Goal: Task Accomplishment & Management: Manage account settings

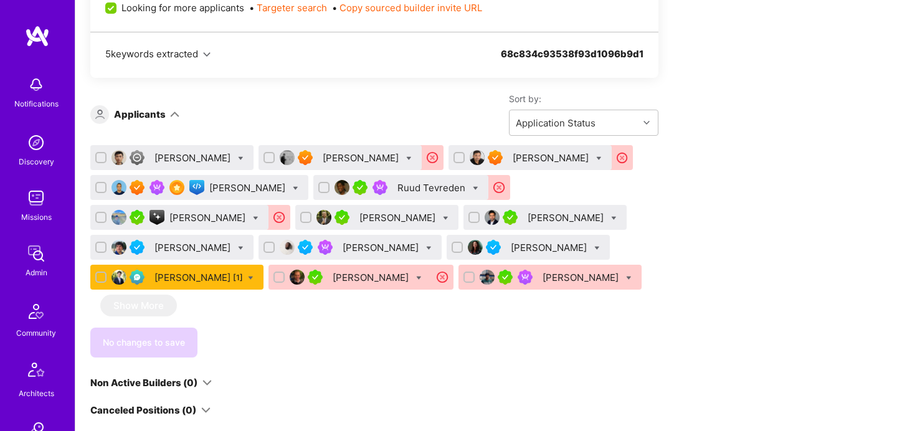
scroll to position [745, 0]
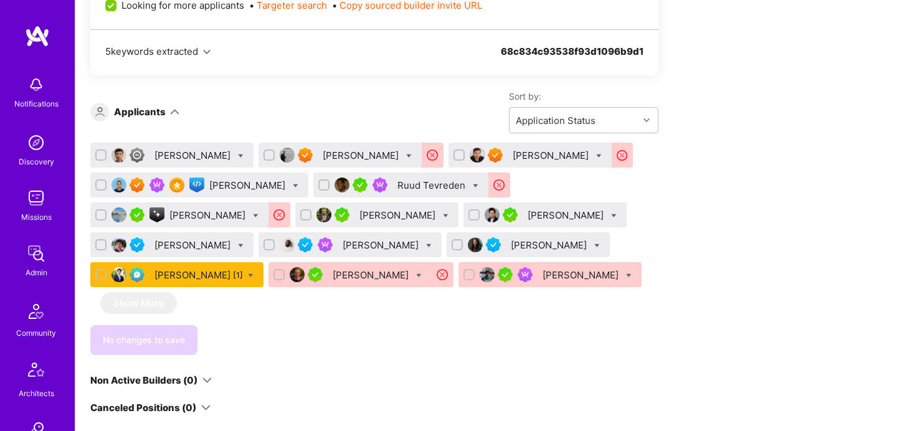
click at [543, 282] on div "[PERSON_NAME]" at bounding box center [582, 275] width 79 height 13
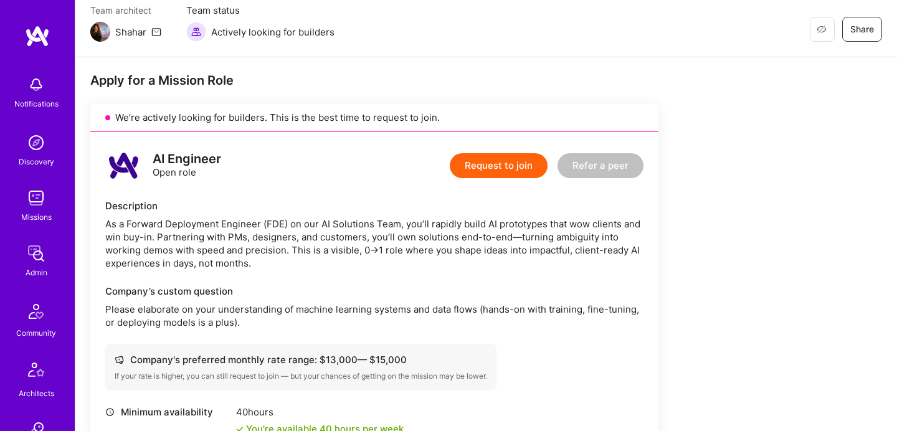
scroll to position [169, 0]
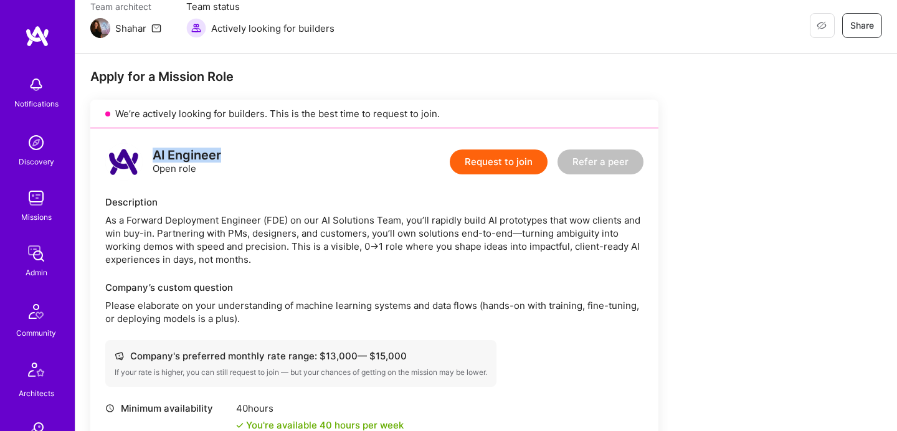
click at [222, 156] on div "AI Engineer Open role Request to join Refer a peer" at bounding box center [374, 161] width 538 height 37
click at [252, 184] on div "AI Engineer Open role Request to join Refer a peer Description As a Forward Dep…" at bounding box center [374, 366] width 568 height 477
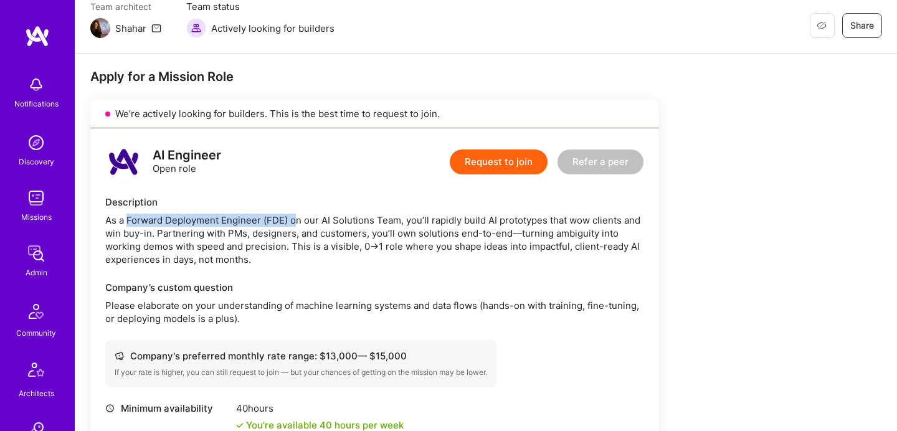
drag, startPoint x: 129, startPoint y: 222, endPoint x: 297, endPoint y: 219, distance: 168.3
click at [297, 219] on div "As a Forward Deployment Engineer (FDE) on our AI Solutions Team, you’ll rapidly…" at bounding box center [374, 240] width 538 height 52
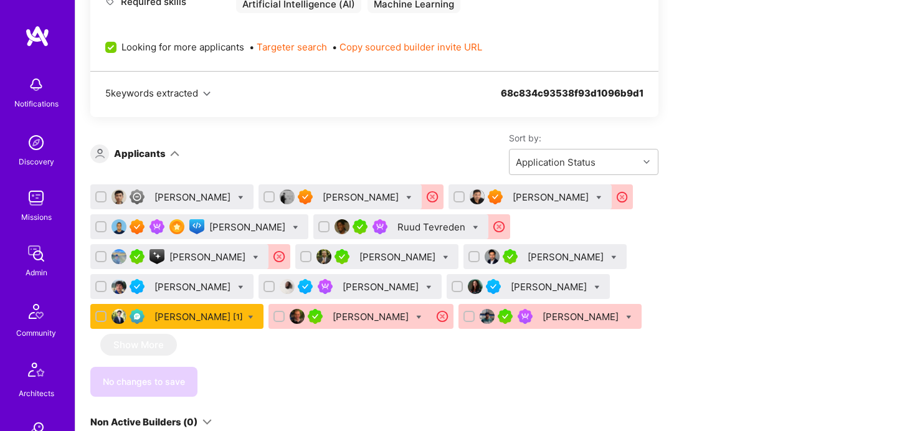
scroll to position [702, 0]
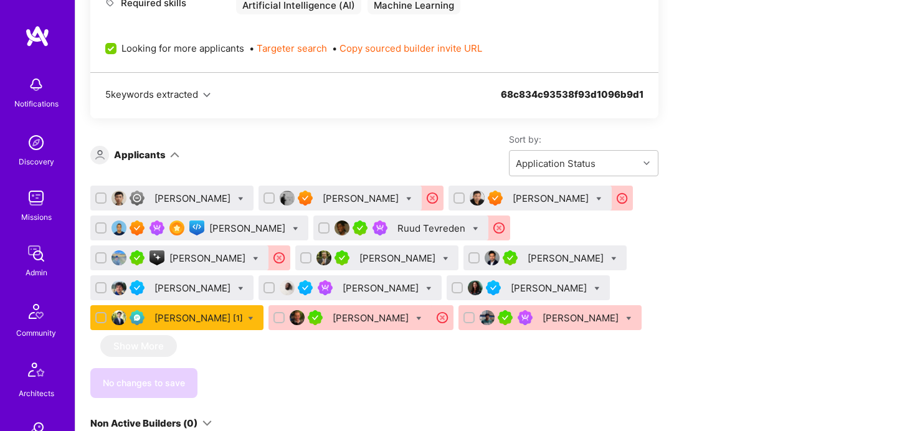
click at [264, 325] on div "[PERSON_NAME] [1]" at bounding box center [176, 317] width 173 height 25
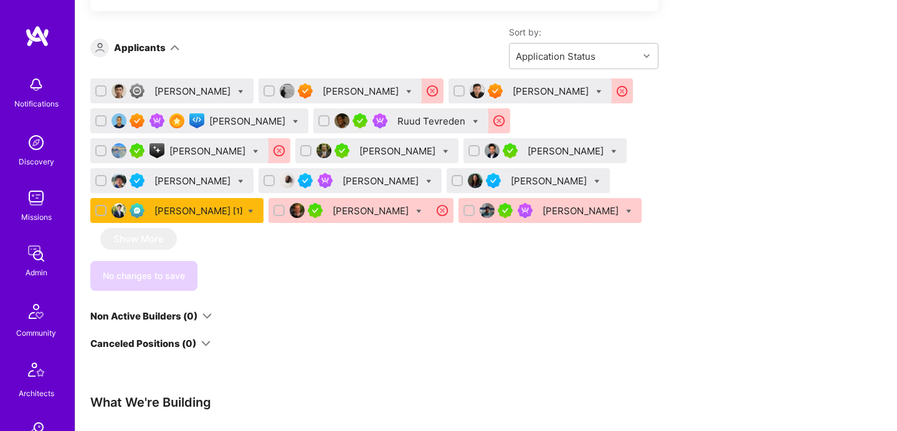
scroll to position [804, 0]
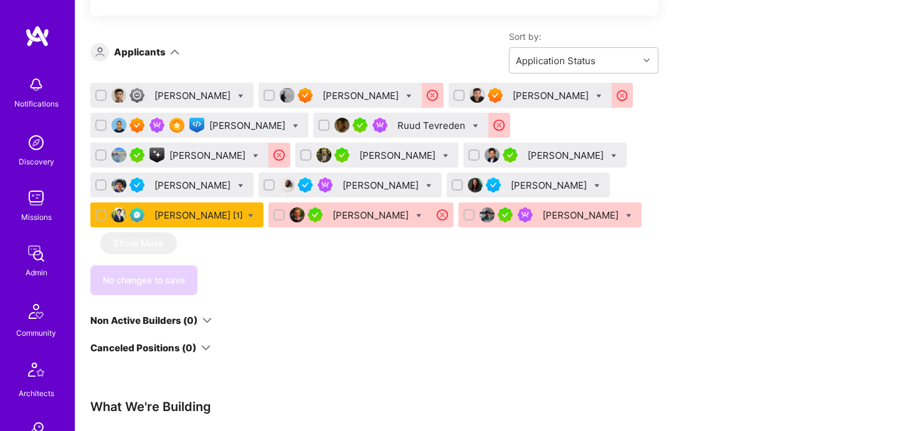
click at [326, 89] on div "[PERSON_NAME]" at bounding box center [362, 95] width 79 height 13
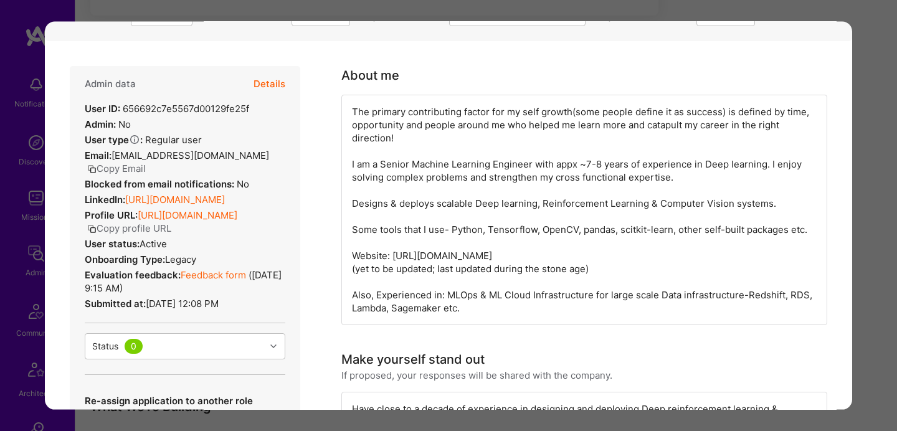
scroll to position [156, 0]
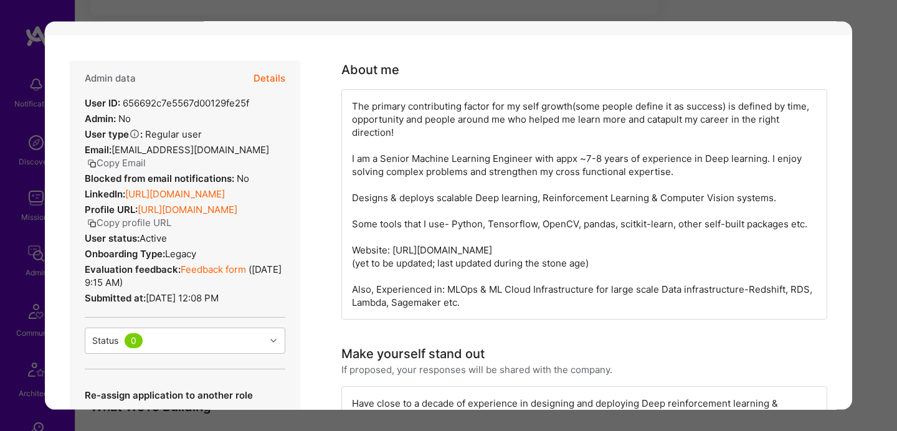
click at [888, 144] on div "Application 2 of 14 Builder Missing Requirements Rate $ 75 - $ 87 User set $ 14…" at bounding box center [448, 215] width 897 height 431
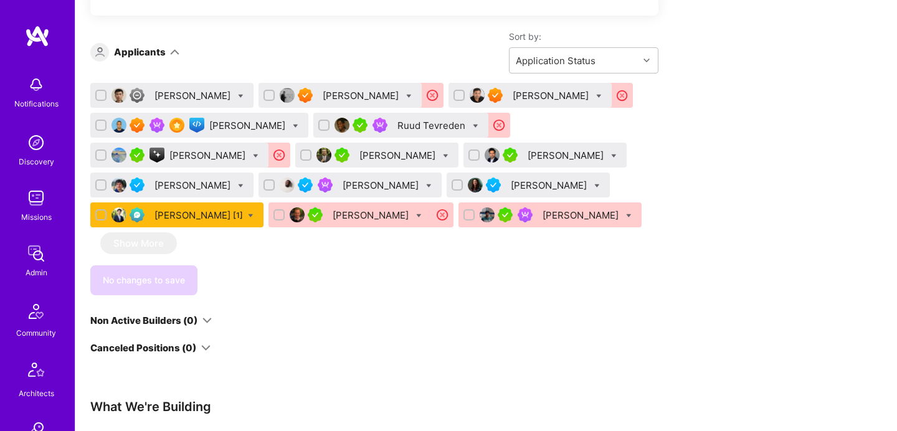
click at [527, 96] on div "[PERSON_NAME]" at bounding box center [530, 95] width 163 height 25
click at [250, 126] on div "[PERSON_NAME]" at bounding box center [248, 125] width 79 height 13
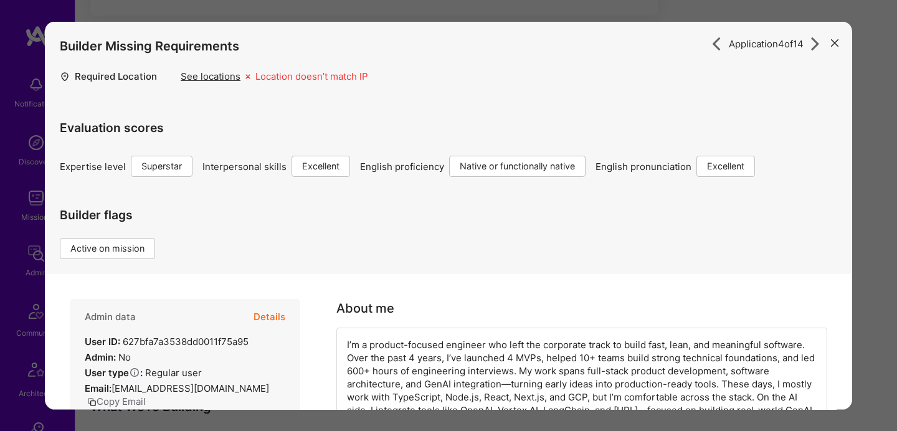
click at [841, 40] on button "modal" at bounding box center [834, 42] width 15 height 21
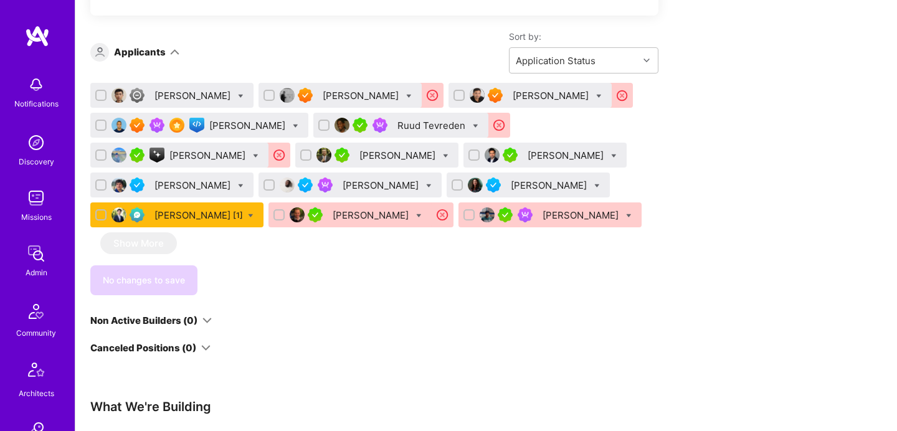
click at [259, 121] on div "[PERSON_NAME]" at bounding box center [248, 125] width 79 height 13
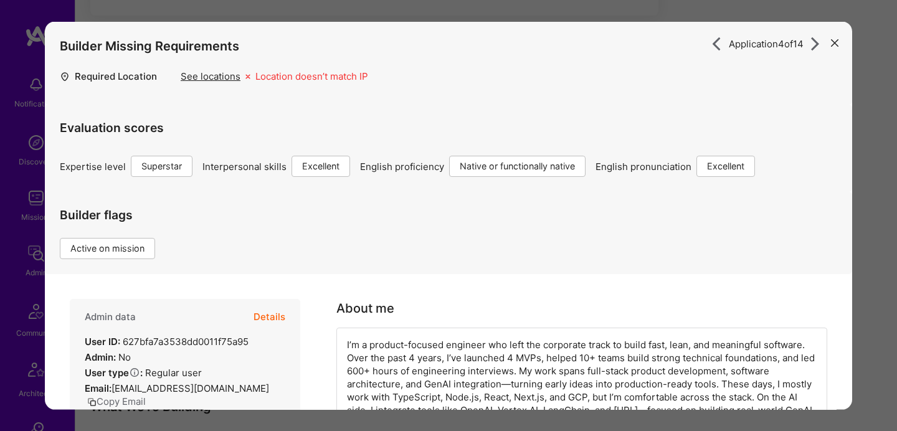
click at [888, 196] on div "Application 4 of 14 Builder Missing Requirements Required Location See location…" at bounding box center [448, 215] width 897 height 431
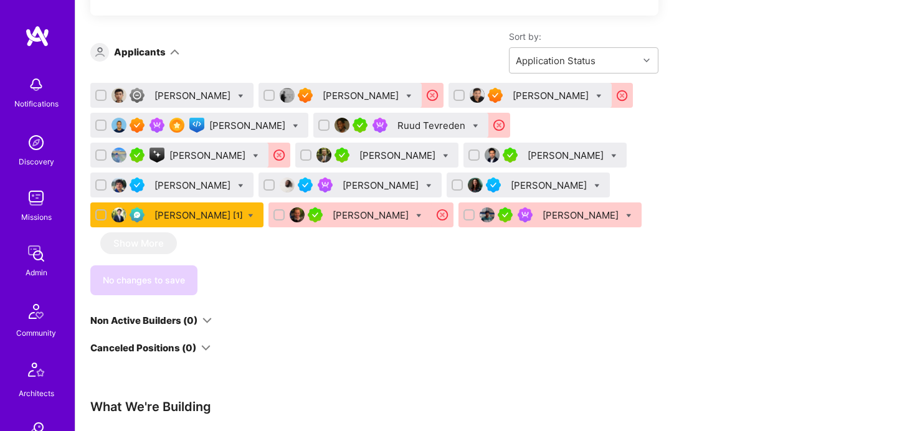
click at [511, 192] on div "[PERSON_NAME]" at bounding box center [550, 185] width 79 height 13
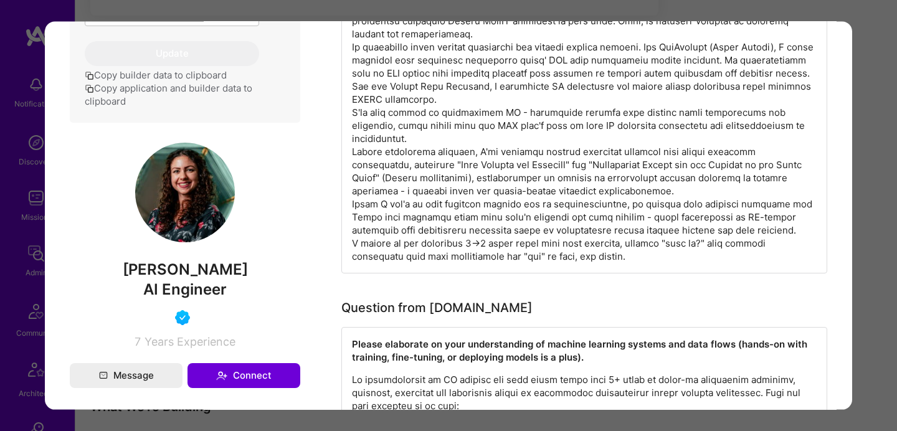
scroll to position [684, 0]
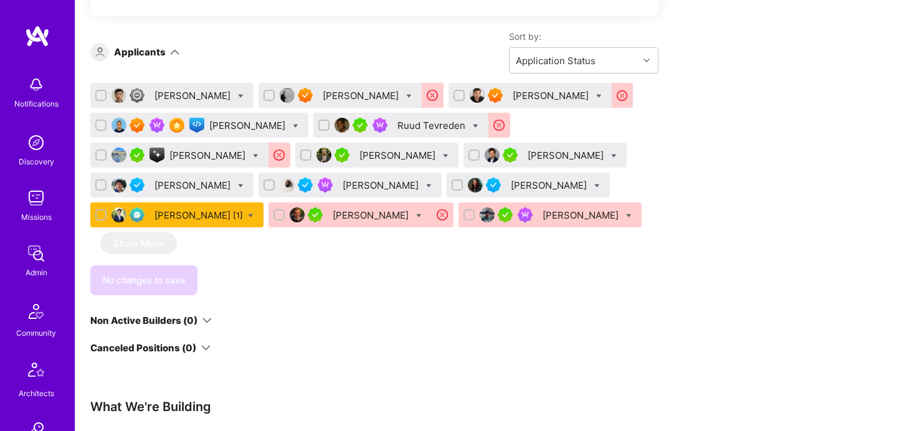
click at [121, 127] on img at bounding box center [119, 125] width 15 height 15
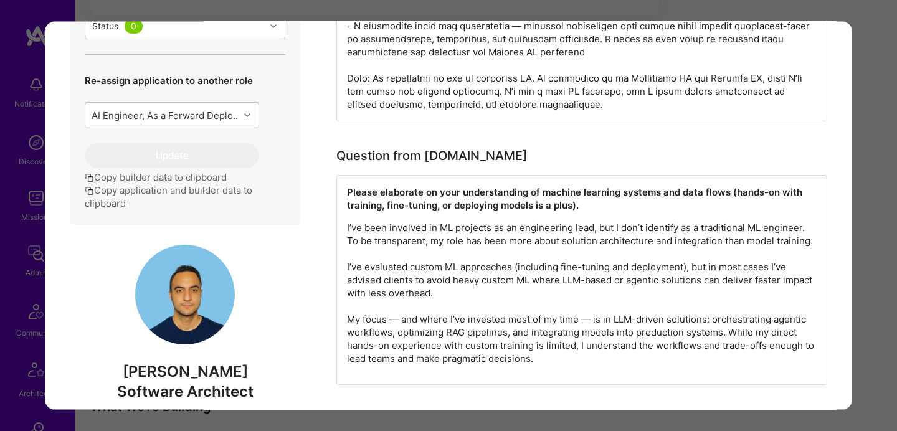
scroll to position [633, 0]
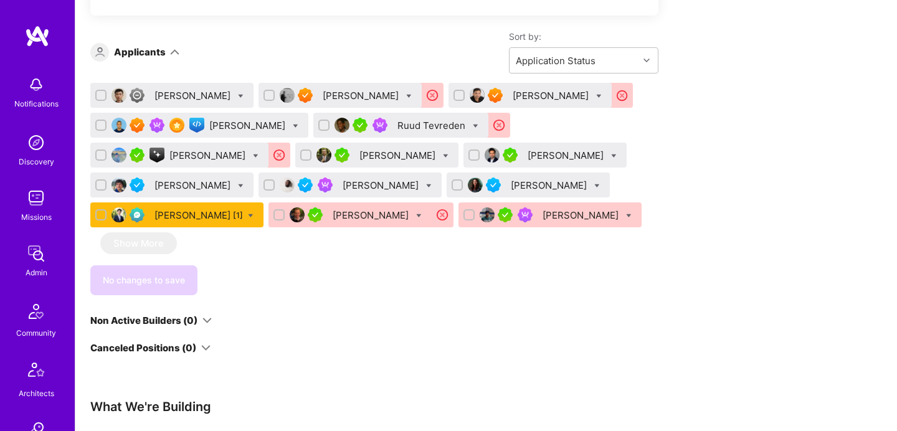
click at [549, 102] on div "[PERSON_NAME]" at bounding box center [530, 95] width 163 height 25
click at [485, 100] on img at bounding box center [477, 95] width 15 height 15
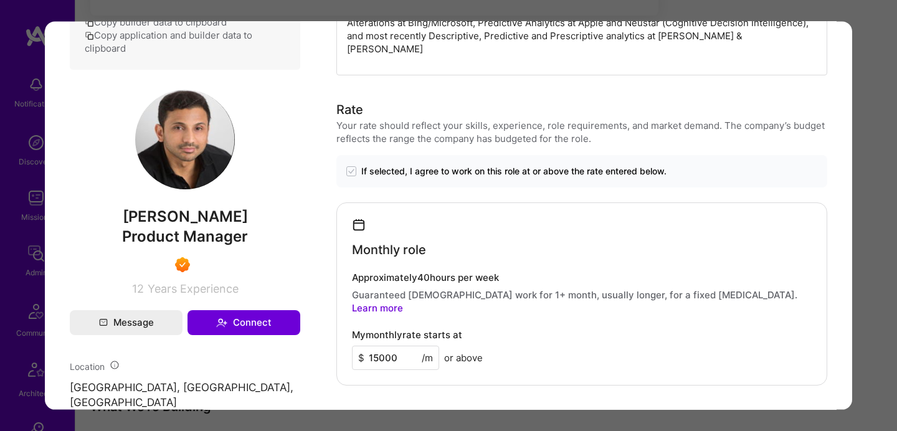
scroll to position [683, 0]
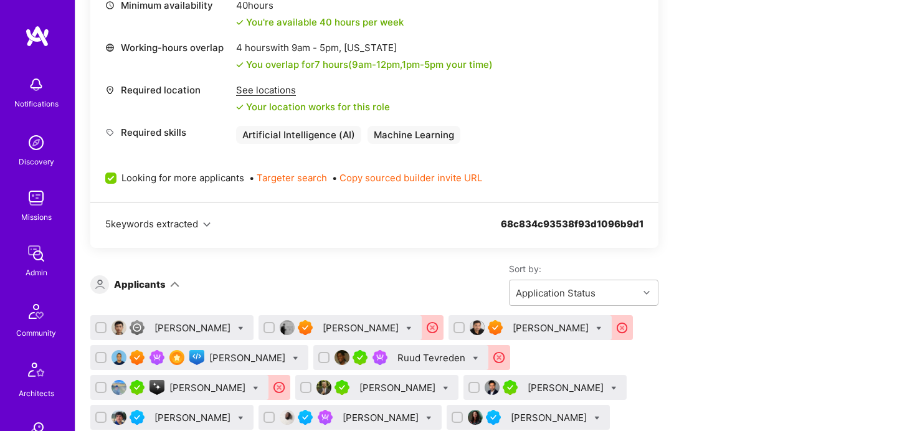
scroll to position [599, 0]
